Goal: Information Seeking & Learning: Find specific fact

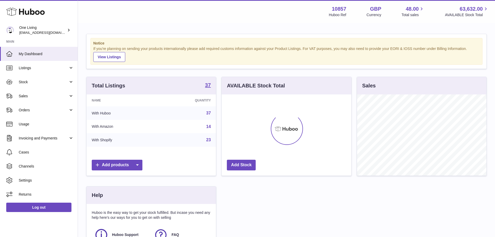
scroll to position [81, 131]
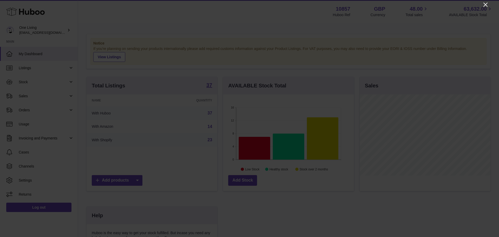
click at [482, 5] on icon "Close" at bounding box center [485, 5] width 6 height 6
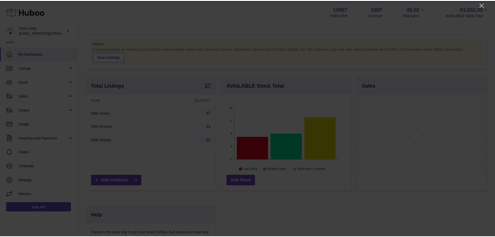
scroll to position [259588, 259540]
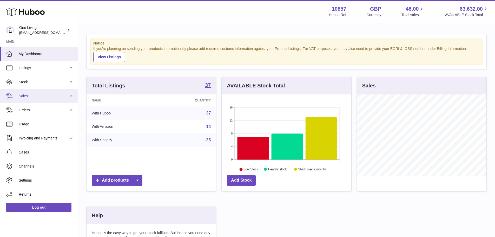
click at [11, 97] on icon at bounding box center [9, 95] width 6 height 5
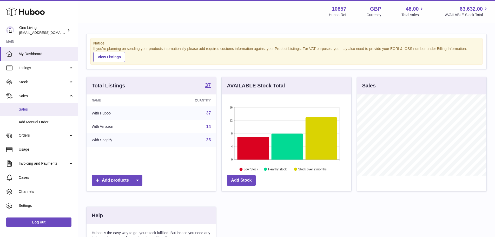
click at [32, 109] on span "Sales" at bounding box center [46, 109] width 55 height 5
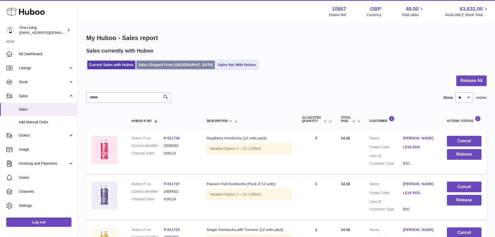
click at [152, 65] on link "Sales Shipped From [GEOGRAPHIC_DATA]" at bounding box center [175, 65] width 78 height 9
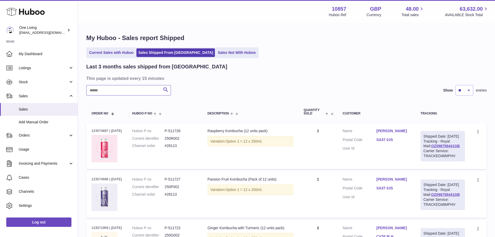
paste input "******"
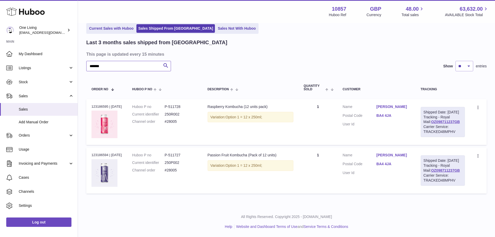
scroll to position [44, 0]
type input "******"
click at [436, 119] on link "OZ098711237GB" at bounding box center [445, 121] width 29 height 4
drag, startPoint x: 380, startPoint y: 98, endPoint x: 397, endPoint y: 98, distance: 16.6
click at [398, 104] on dl "Customer Name W Davis Postal Code BA4 4JA User Id" at bounding box center [377, 116] width 68 height 25
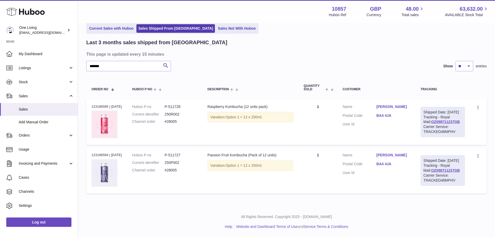
click at [298, 171] on td "Description Passion Fruit Kombucha (Pack of 12 units) Variation: Option 1 = 12 …" at bounding box center [250, 170] width 96 height 46
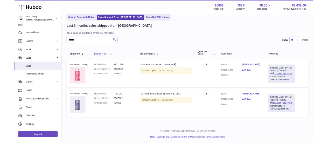
scroll to position [43, 0]
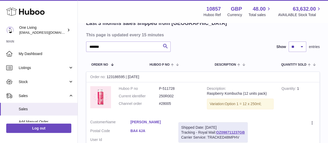
click at [169, 88] on dd "P-511728" at bounding box center [179, 88] width 40 height 5
copy dd "511728"
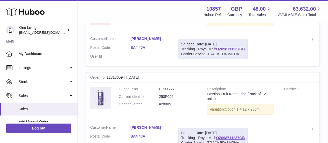
click at [171, 88] on dd "P-511727" at bounding box center [179, 89] width 40 height 5
copy dd "511727"
click at [244, 48] on link "OZ098711237GB" at bounding box center [230, 49] width 29 height 4
click at [114, 76] on div "Order no 123186594 | 20th Aug" at bounding box center [202, 77] width 233 height 10
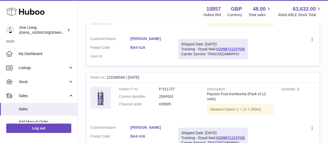
click at [114, 76] on div "Order no 123186594 | 20th Aug" at bounding box center [202, 77] width 233 height 10
click at [137, 79] on div "Order no 123186594 | 20th Aug" at bounding box center [202, 77] width 233 height 10
click at [118, 75] on div "Order no 123186594 | 20th Aug" at bounding box center [202, 77] width 233 height 10
drag, startPoint x: 107, startPoint y: 75, endPoint x: 126, endPoint y: 78, distance: 18.9
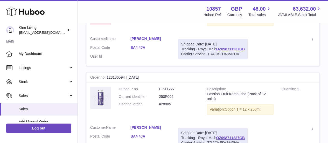
click at [126, 78] on div "Order no 123186594 | 20th Aug" at bounding box center [202, 77] width 233 height 10
copy div "123186594"
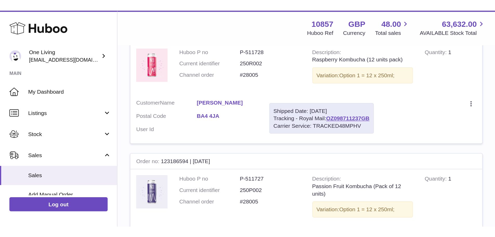
scroll to position [44, 0]
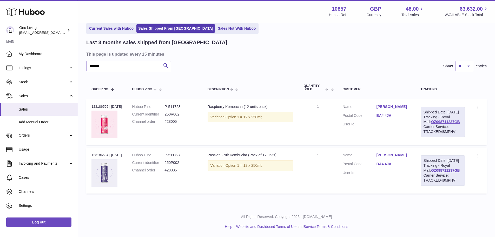
click at [96, 104] on div "Order no 123186595 | 20th Aug" at bounding box center [106, 106] width 30 height 5
copy div "123186595"
click at [172, 104] on dd "P-511728" at bounding box center [181, 106] width 32 height 5
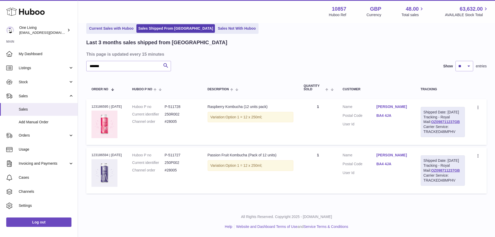
click at [178, 104] on dd "P-511728" at bounding box center [181, 106] width 32 height 5
copy dl "P-511728"
click at [172, 152] on dd "P-511727" at bounding box center [181, 154] width 32 height 5
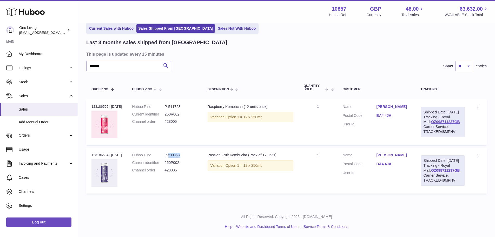
click at [172, 152] on dd "P-511727" at bounding box center [181, 154] width 32 height 5
copy dl "P-511727"
